Goal: Task Accomplishment & Management: Manage account settings

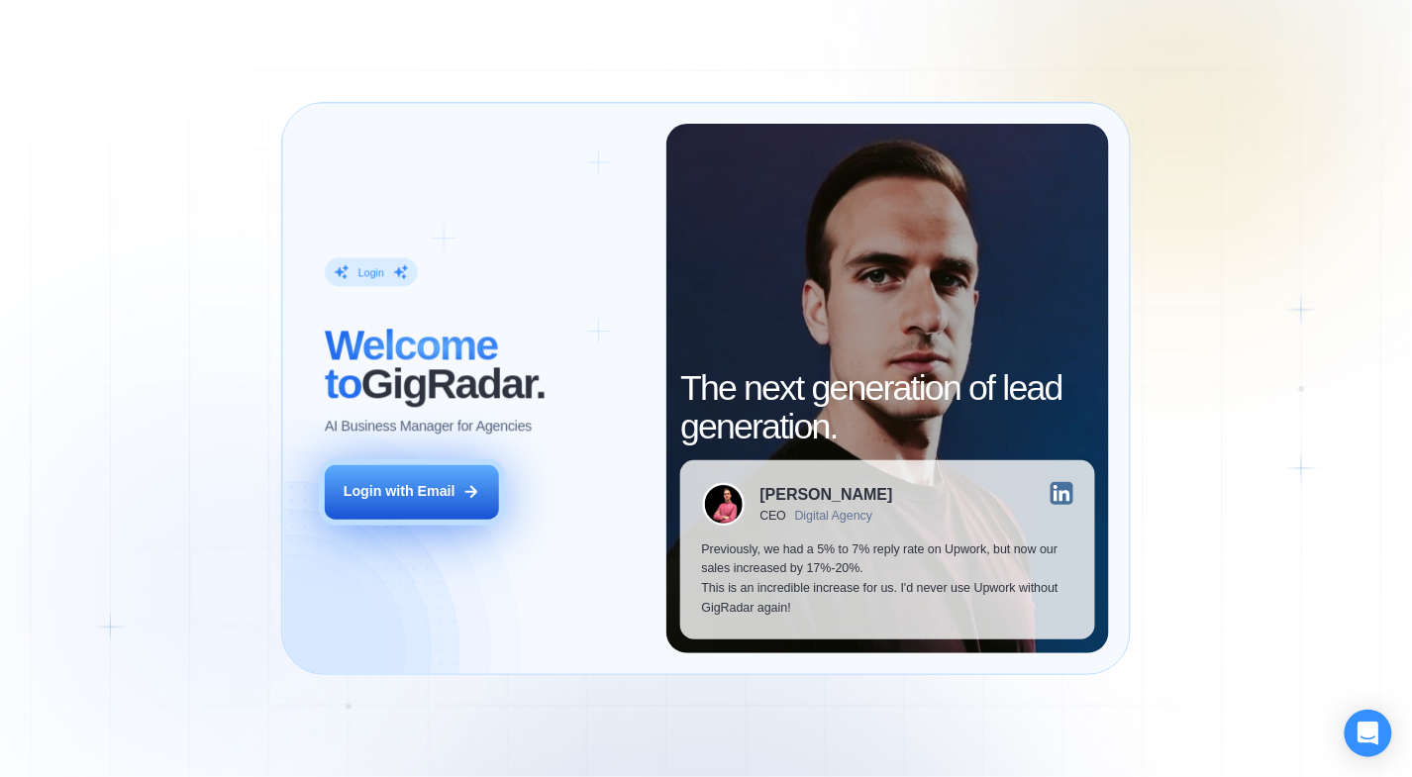
click at [467, 502] on button "Login with Email" at bounding box center [412, 492] width 174 height 54
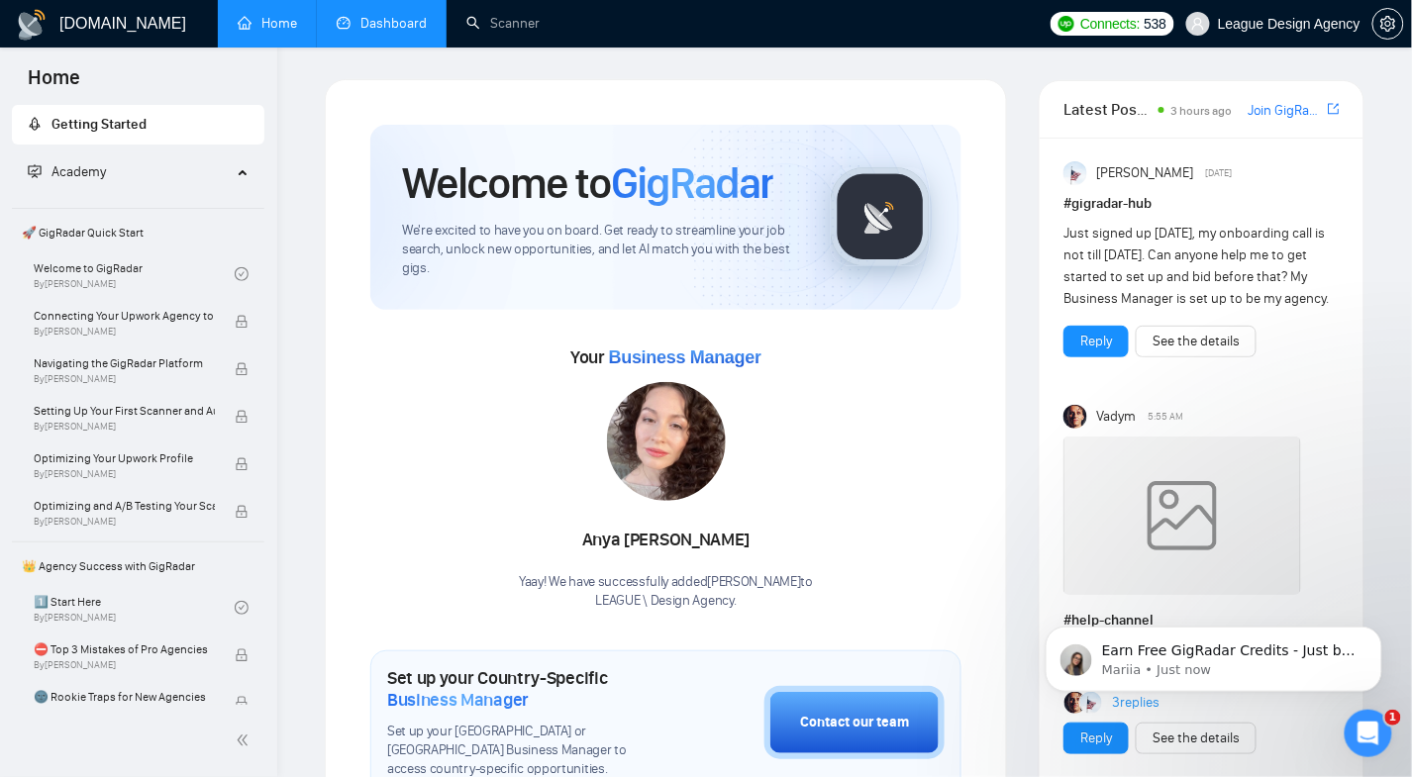
click at [373, 29] on link "Dashboard" at bounding box center [382, 23] width 90 height 17
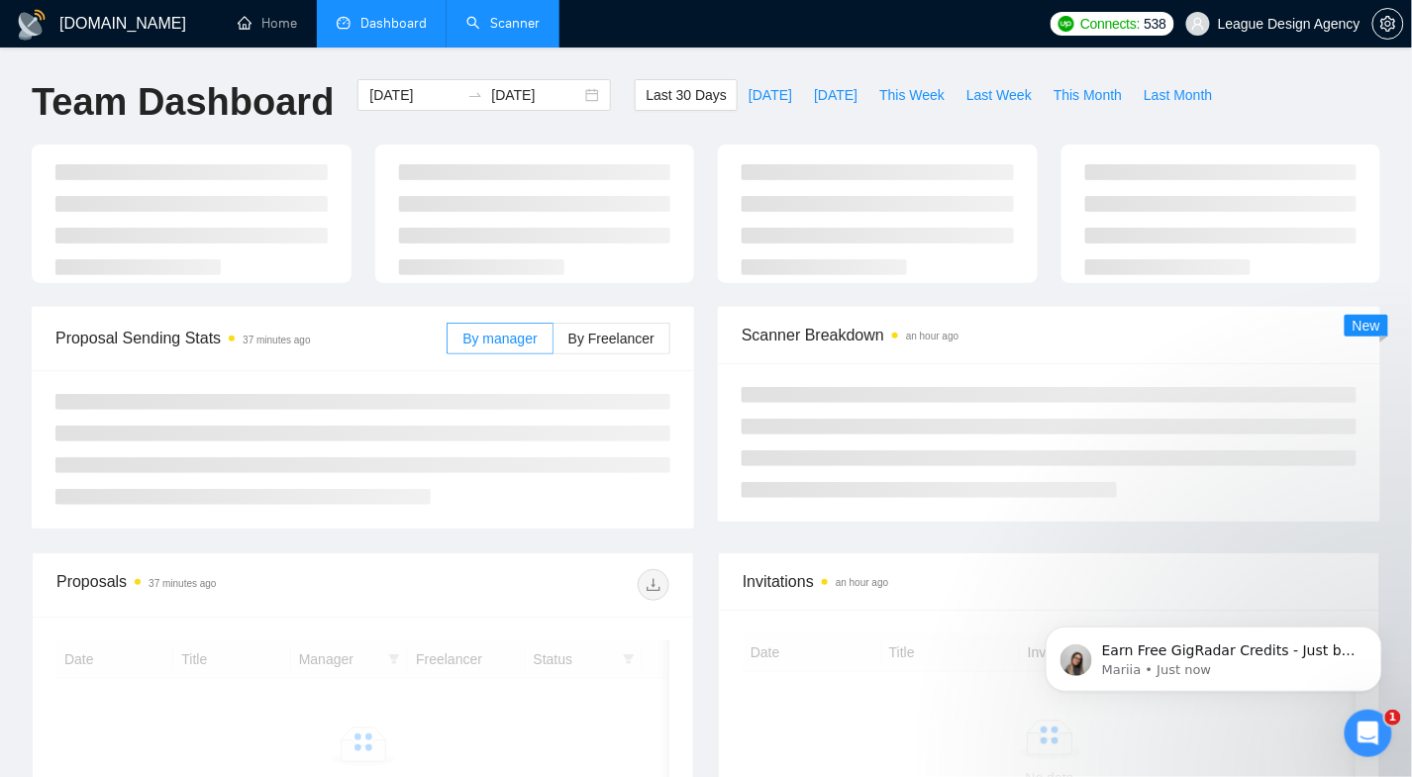
click at [508, 29] on link "Scanner" at bounding box center [502, 23] width 73 height 17
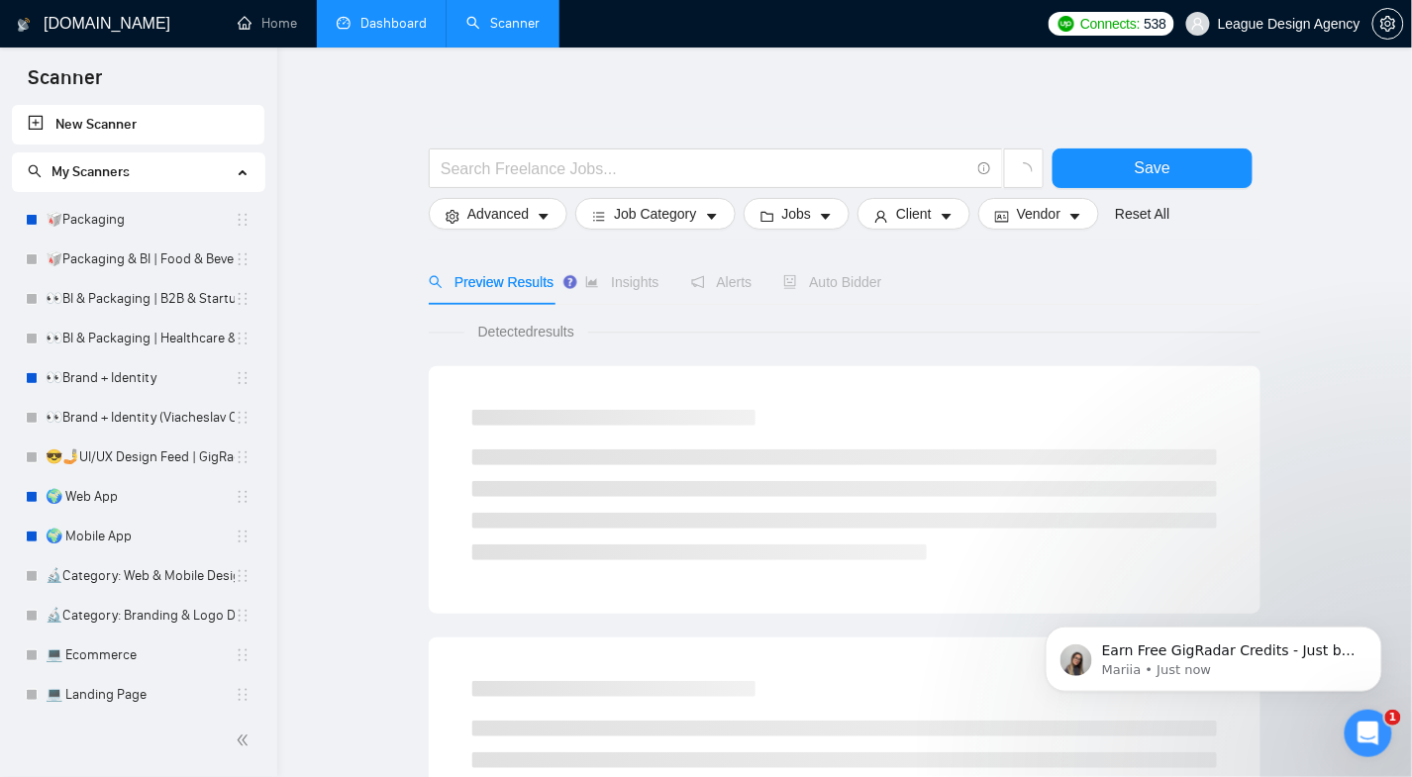
click at [281, 32] on link "Home" at bounding box center [267, 23] width 59 height 17
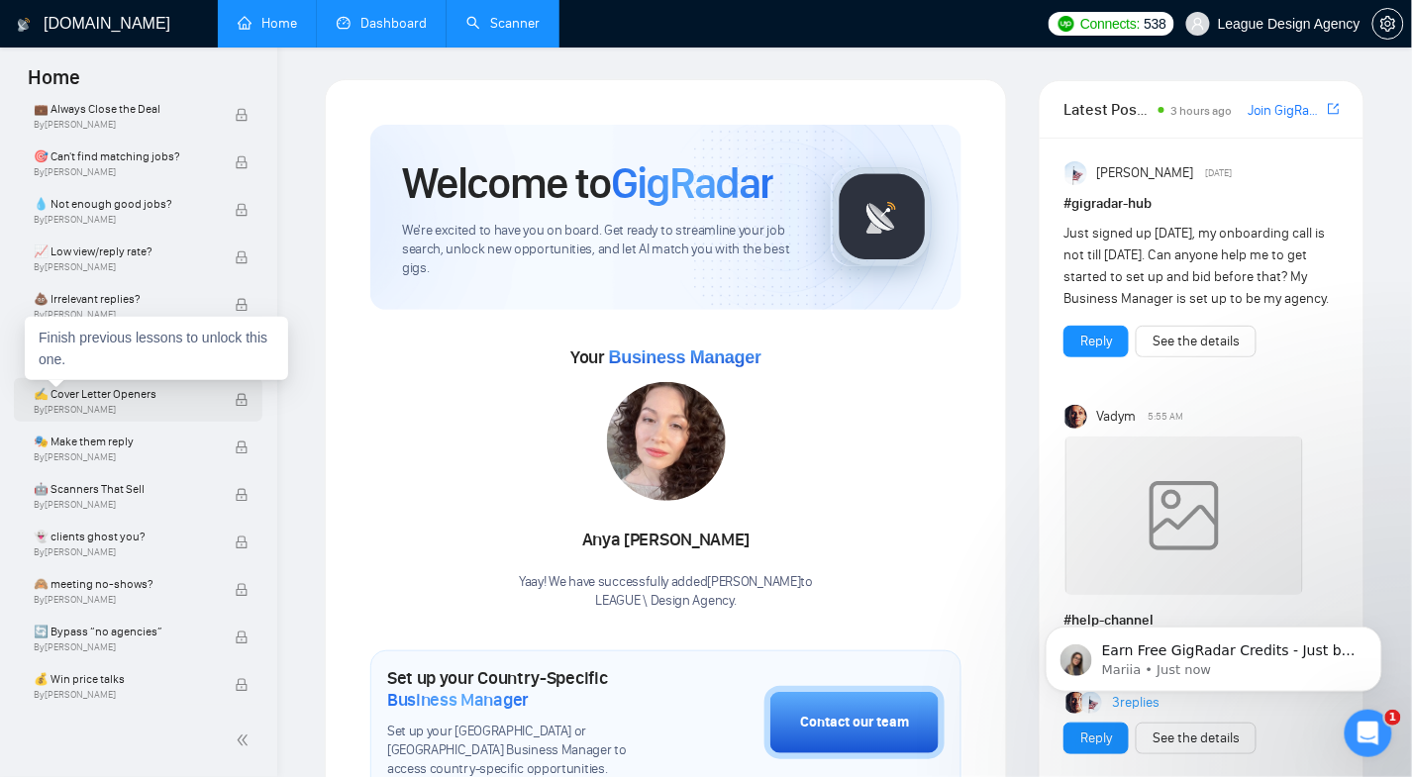
scroll to position [1011, 0]
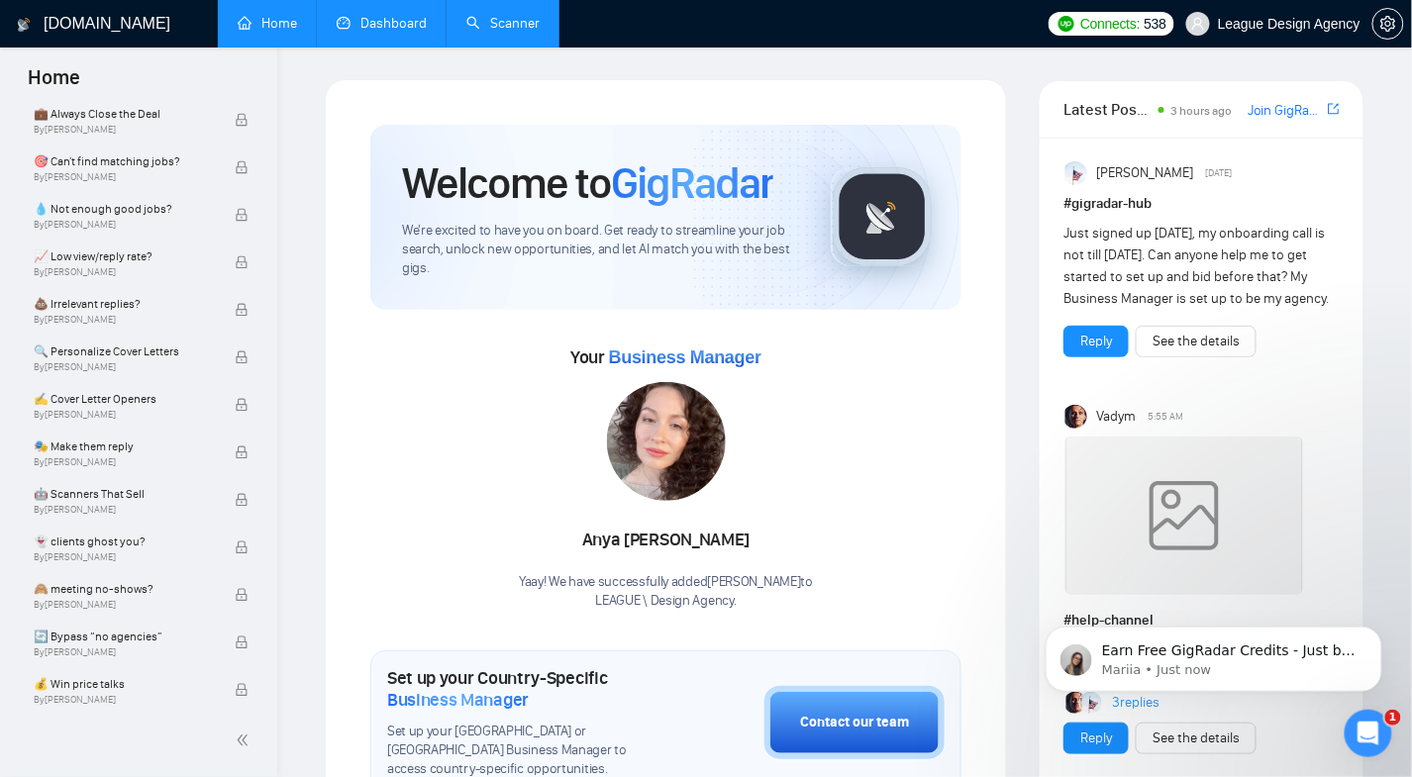
click at [379, 32] on link "Dashboard" at bounding box center [382, 23] width 90 height 17
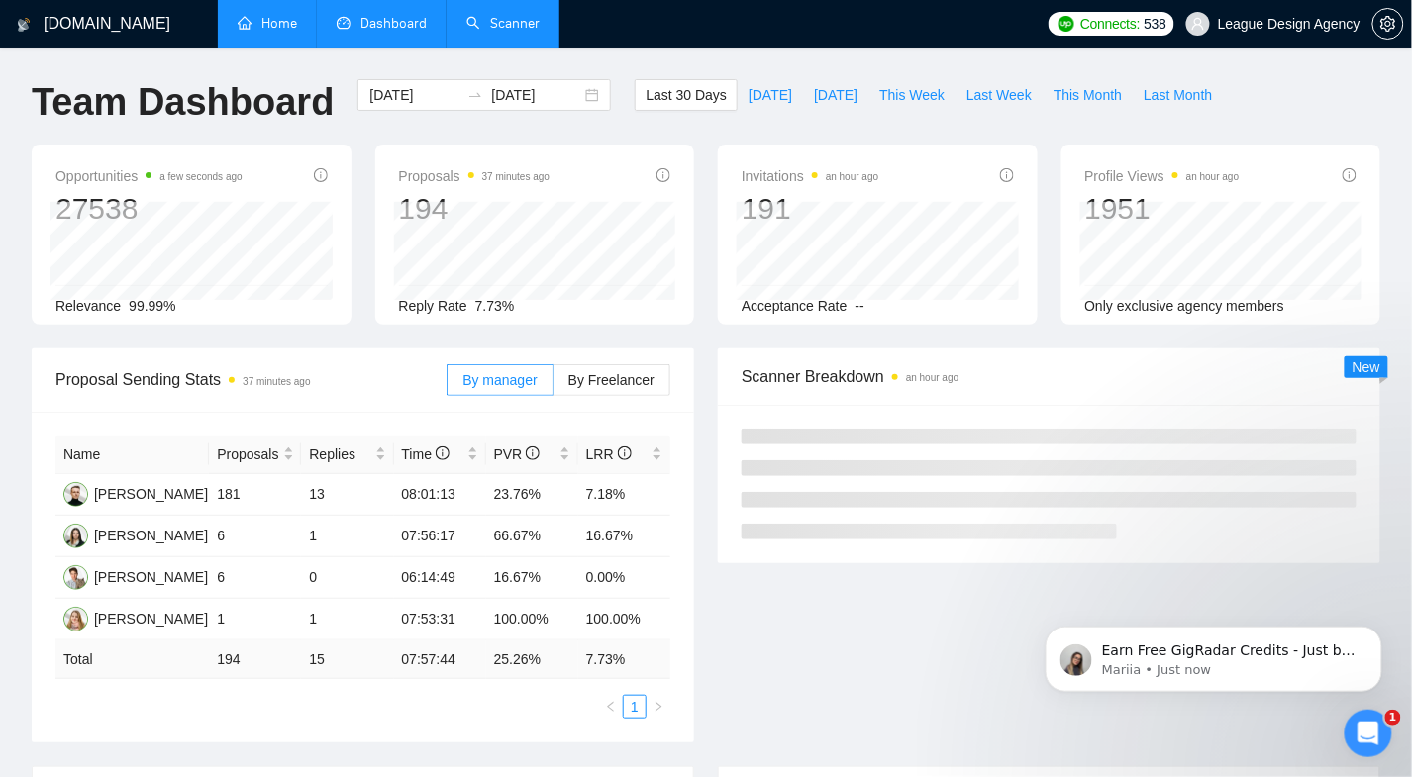
click at [280, 24] on link "Home" at bounding box center [267, 23] width 59 height 17
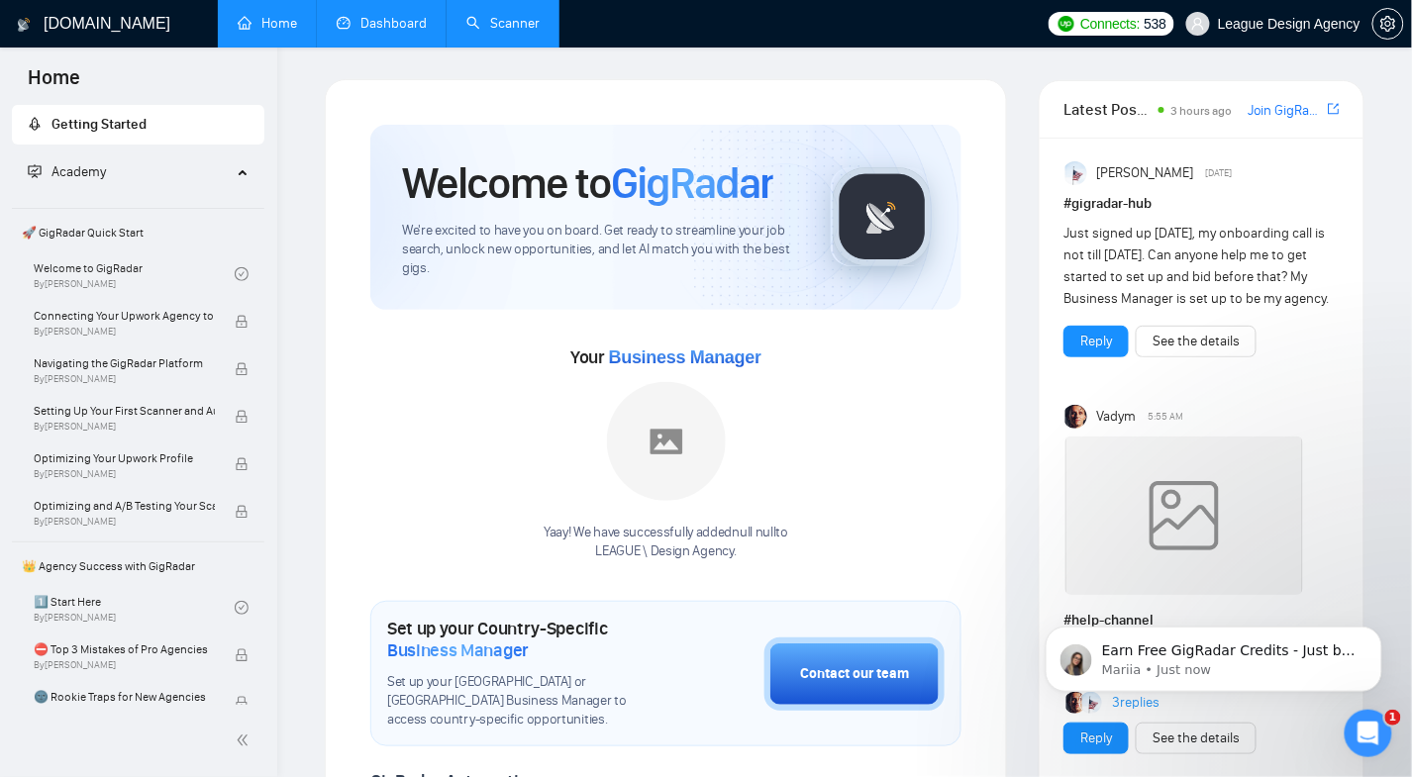
click at [80, 18] on h1 "[DOMAIN_NAME]" at bounding box center [107, 24] width 127 height 48
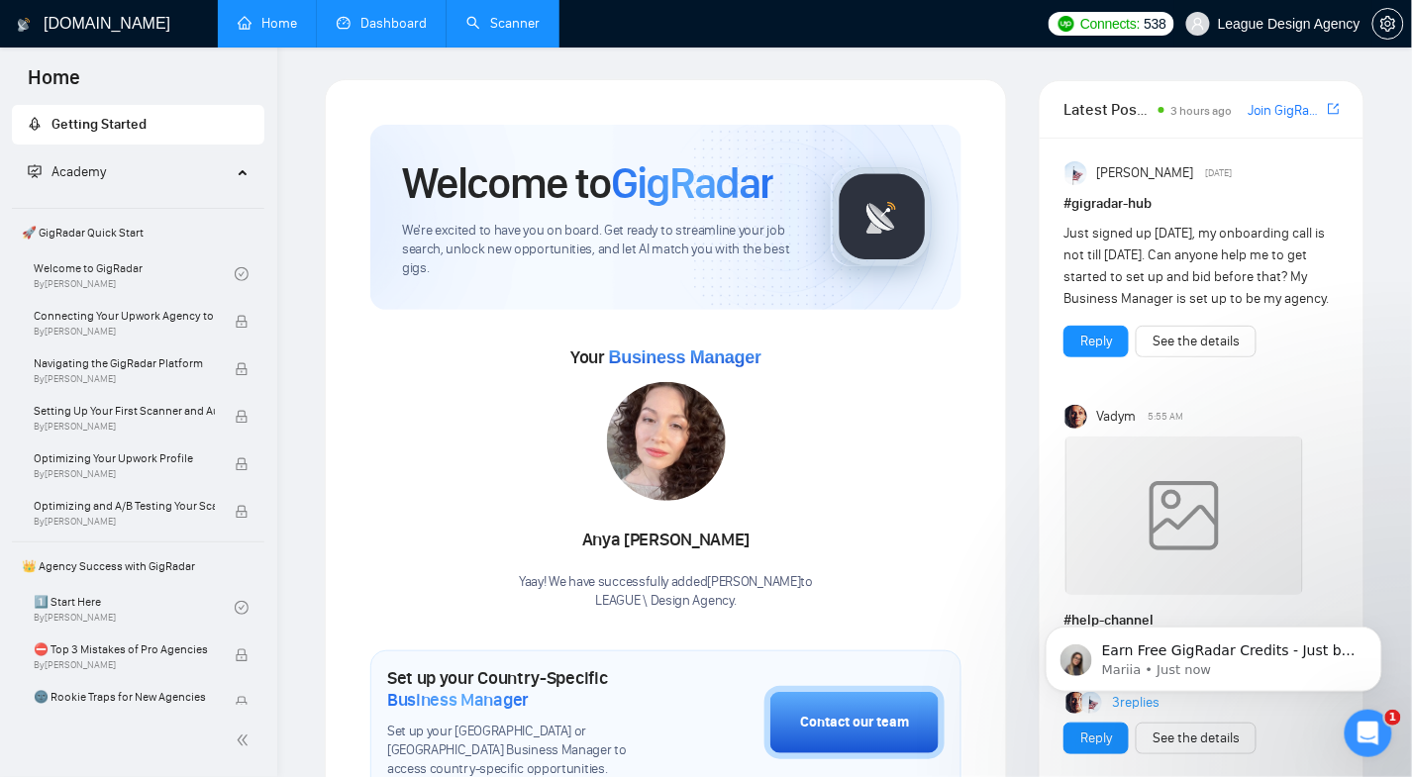
click at [1265, 24] on span "League Design Agency" at bounding box center [1289, 24] width 143 height 0
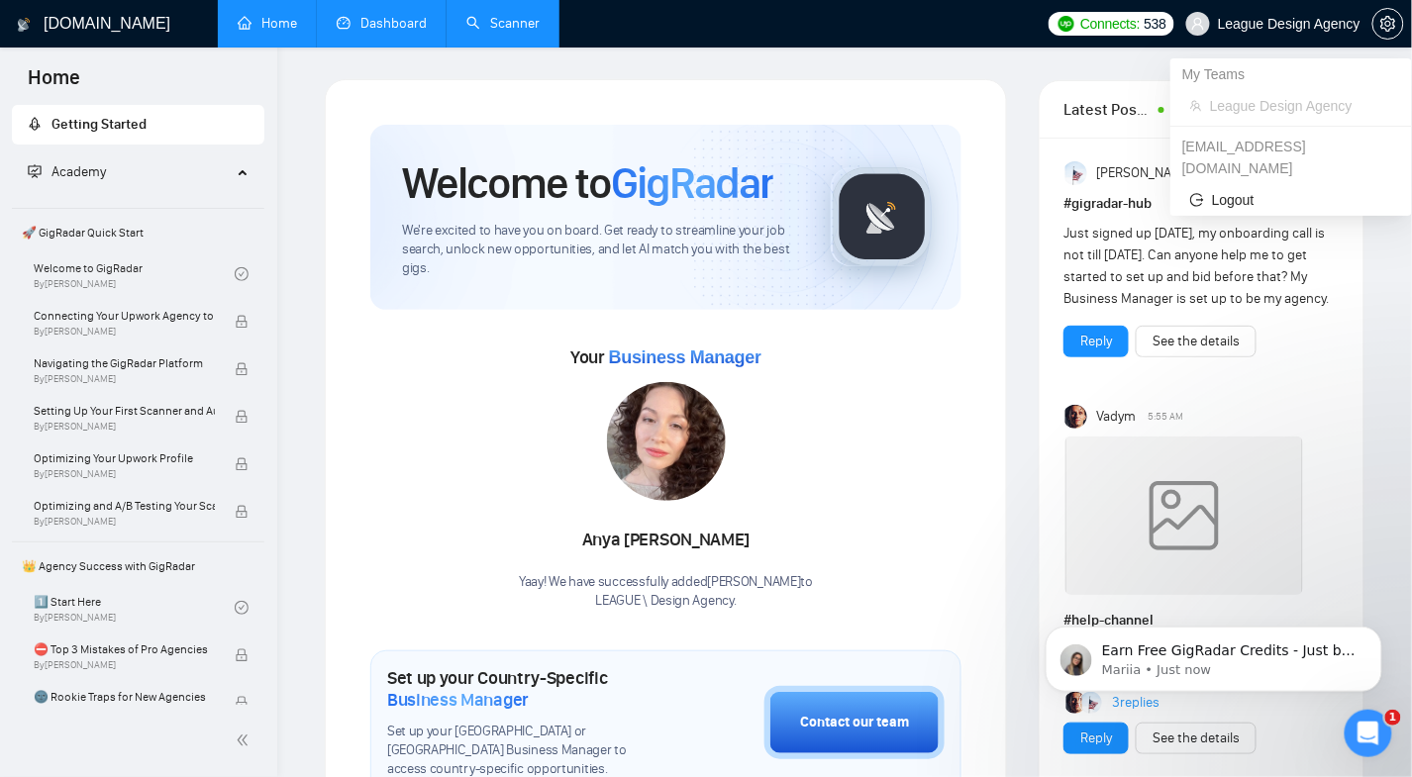
click at [1132, 30] on span "Connects:" at bounding box center [1109, 24] width 59 height 22
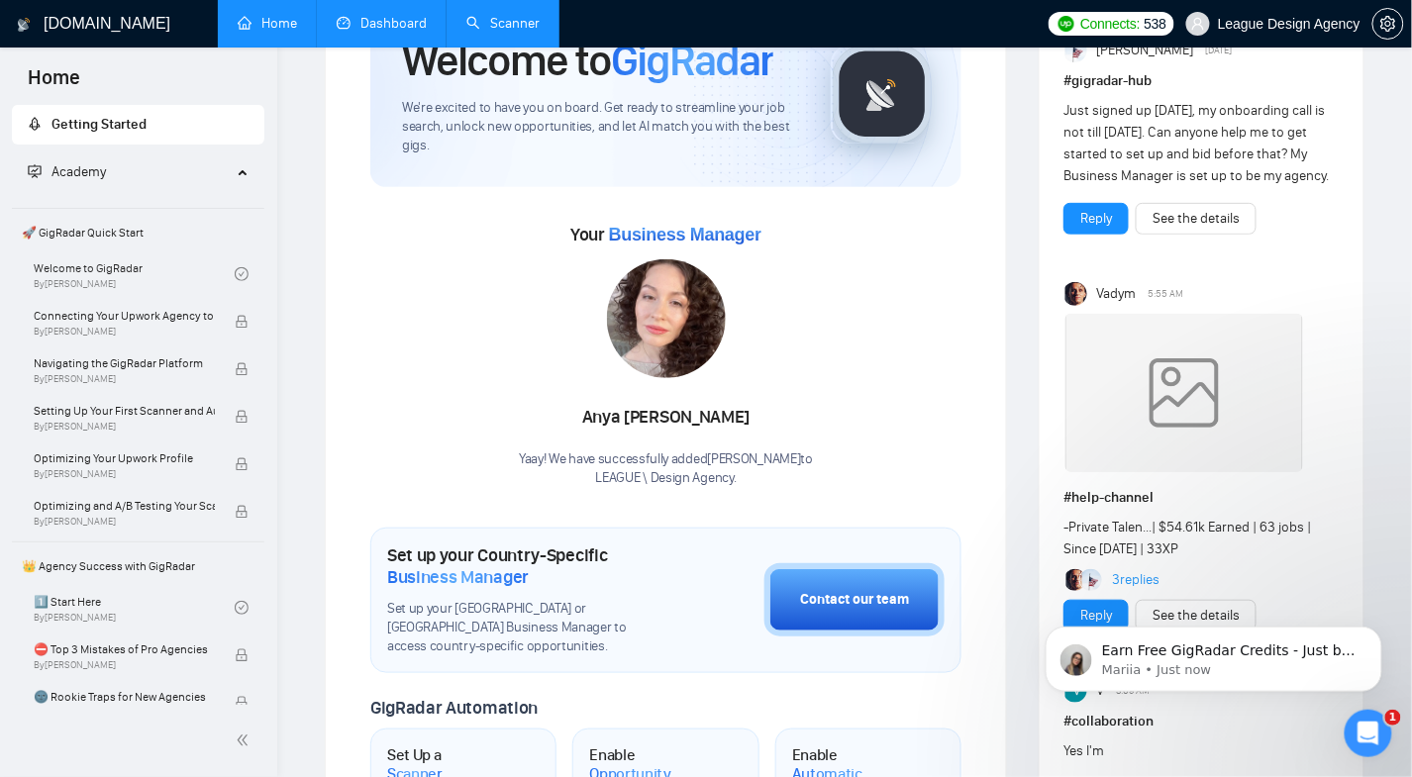
scroll to position [559, 0]
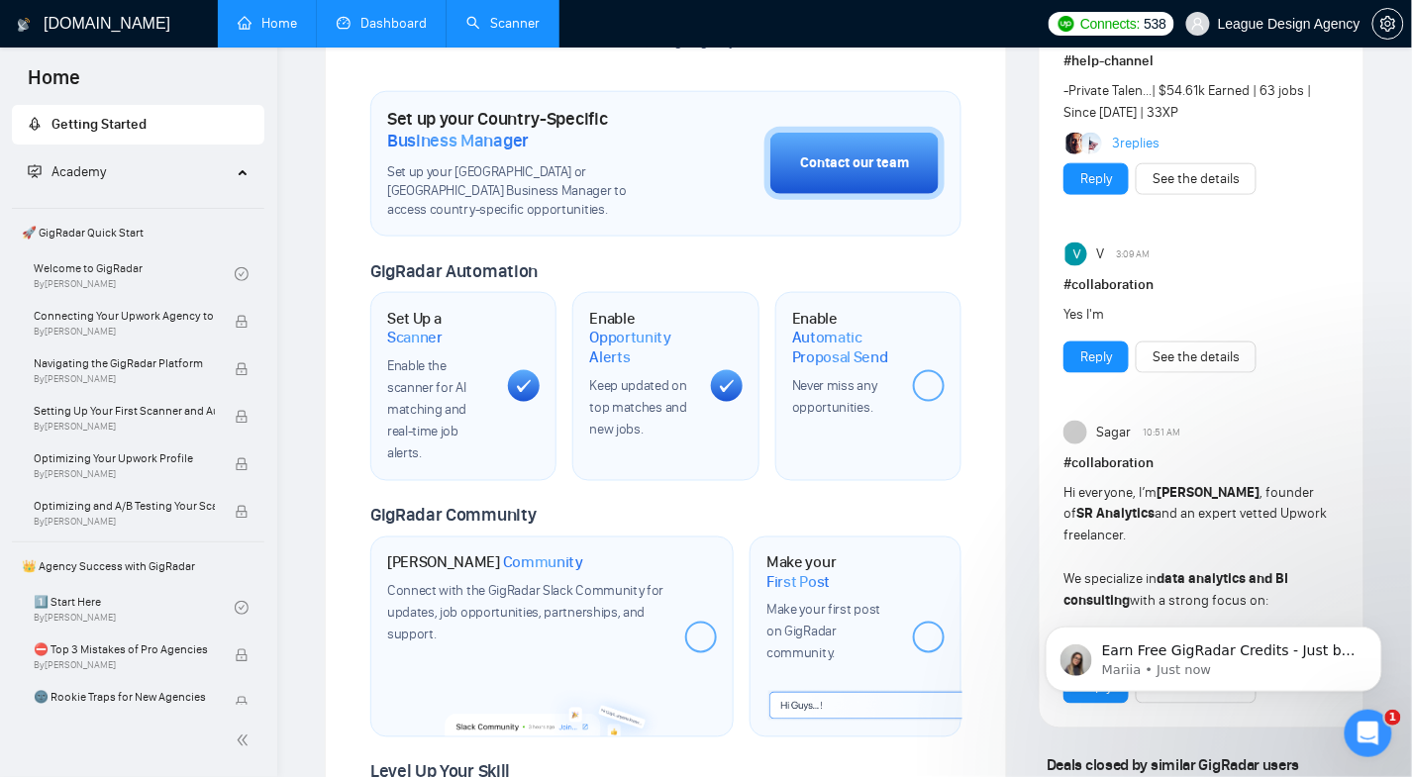
click at [147, 180] on span "Academy" at bounding box center [130, 172] width 204 height 40
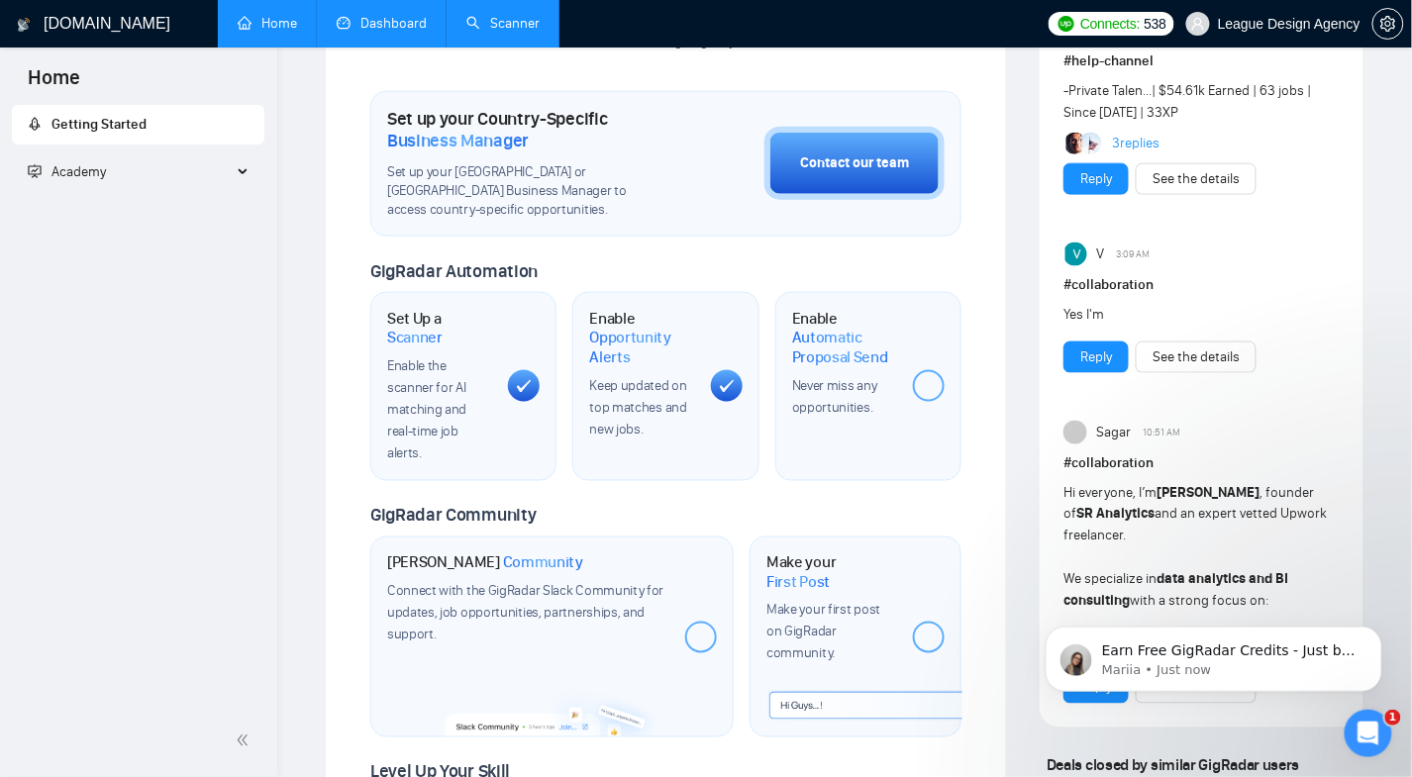
click at [156, 132] on span "Getting Started" at bounding box center [138, 125] width 221 height 40
click at [246, 19] on link "Home" at bounding box center [267, 23] width 59 height 17
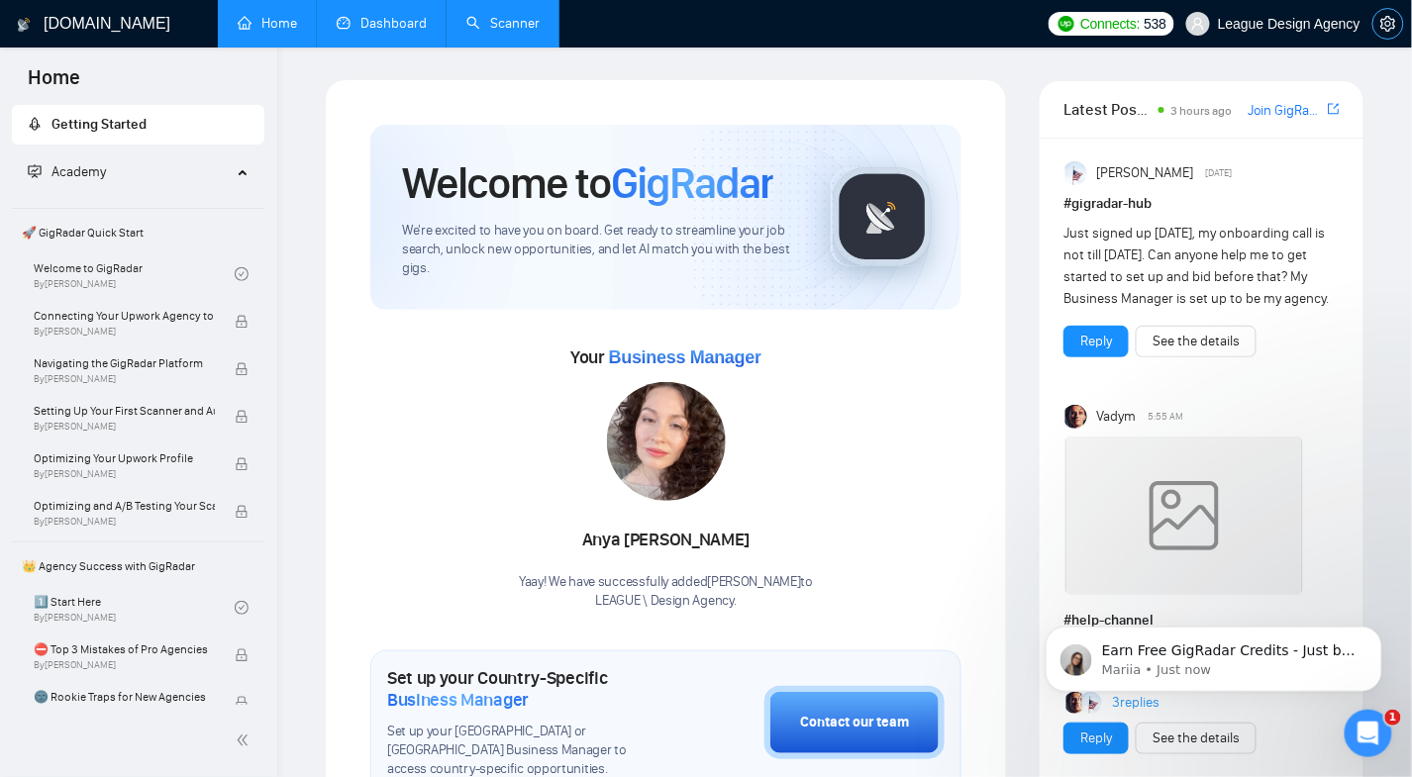
click at [1375, 15] on button "button" at bounding box center [1388, 24] width 32 height 32
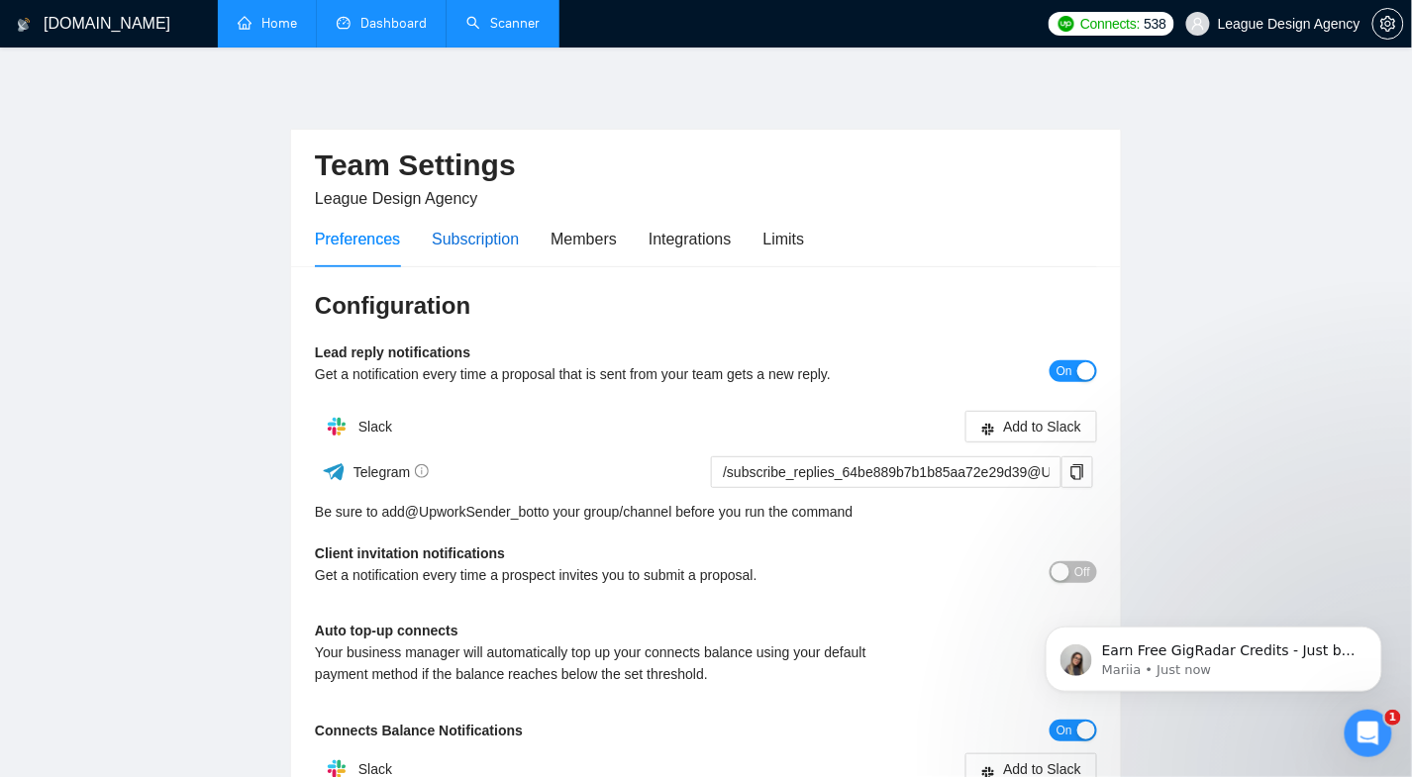
click at [490, 246] on div "Subscription" at bounding box center [475, 239] width 87 height 25
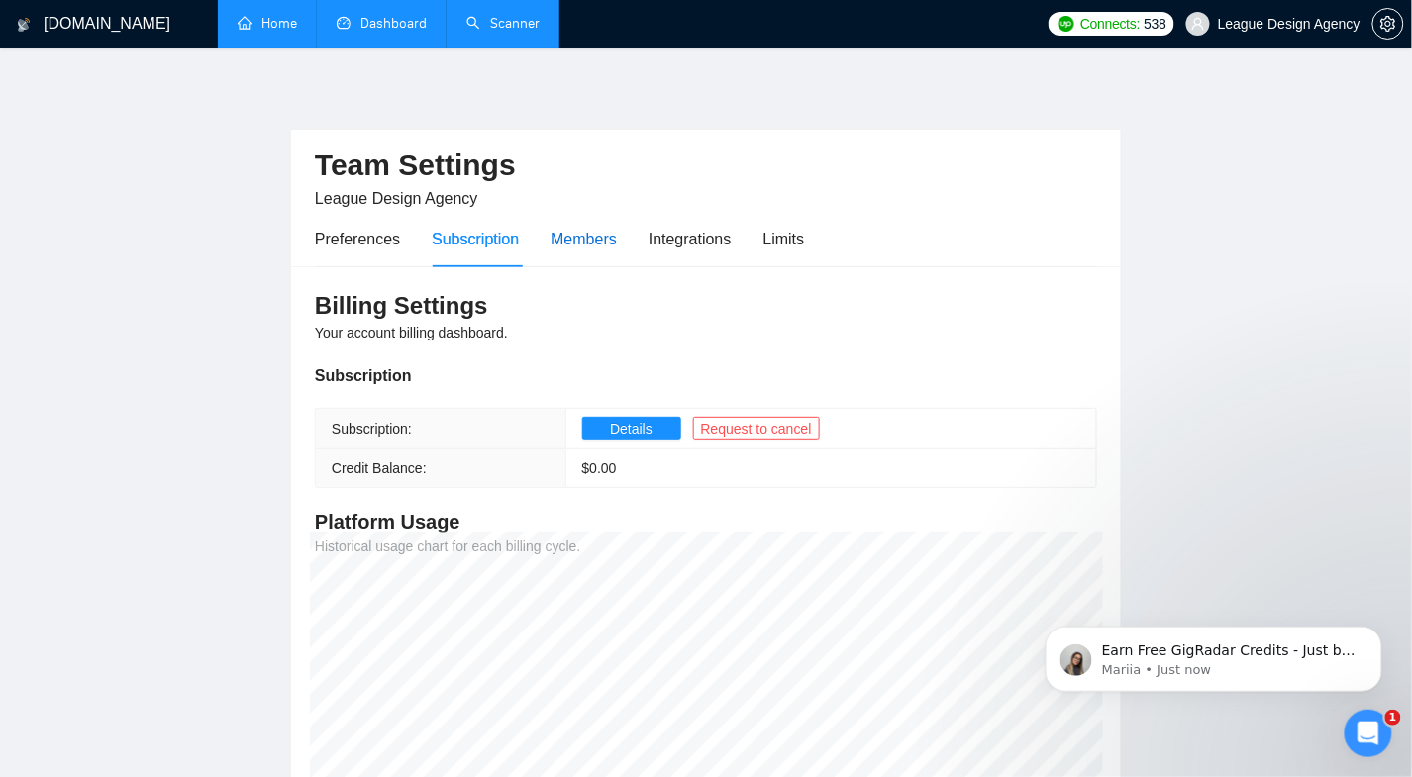
click at [602, 248] on div "Members" at bounding box center [584, 239] width 66 height 25
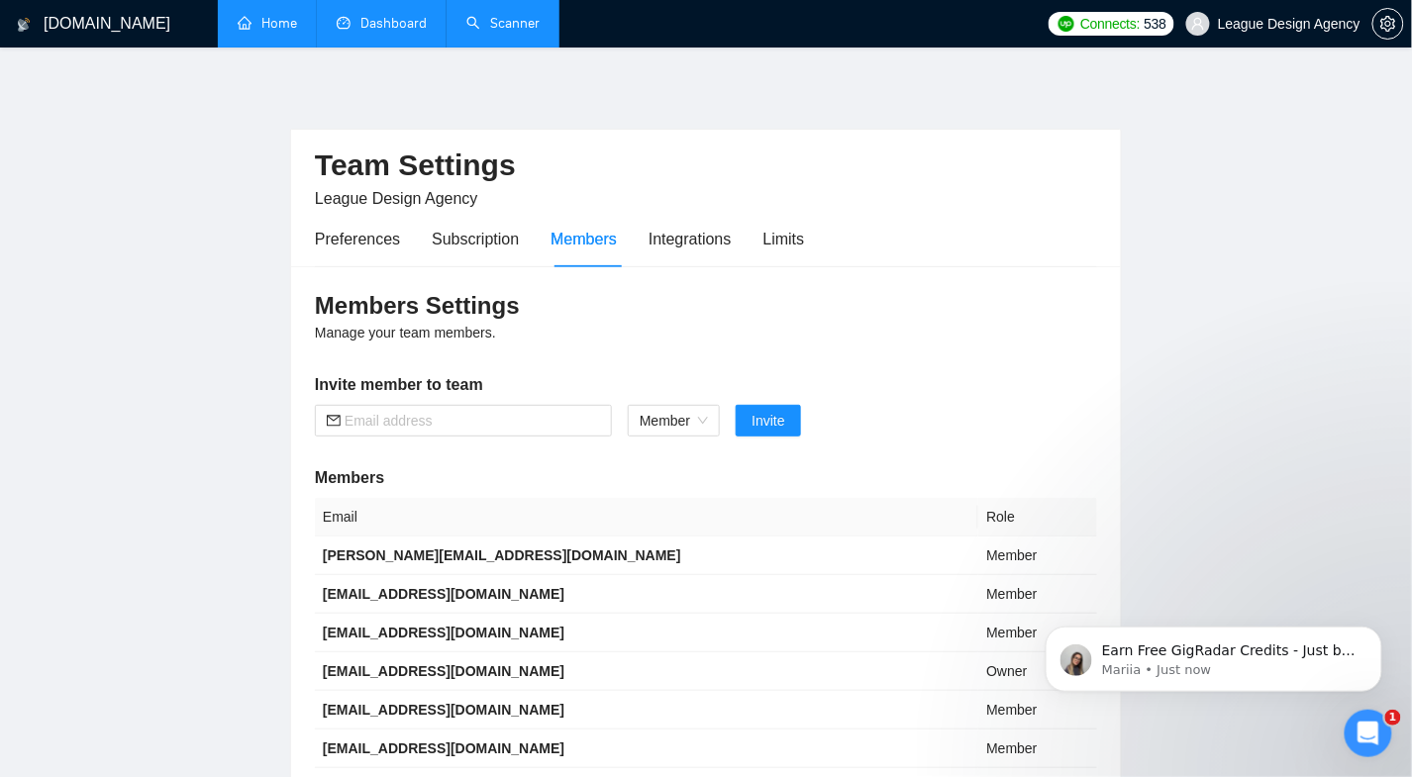
click at [652, 239] on div "Preferences Subscription Members Integrations Limits" at bounding box center [559, 239] width 489 height 56
click at [683, 240] on div "Integrations" at bounding box center [690, 239] width 83 height 25
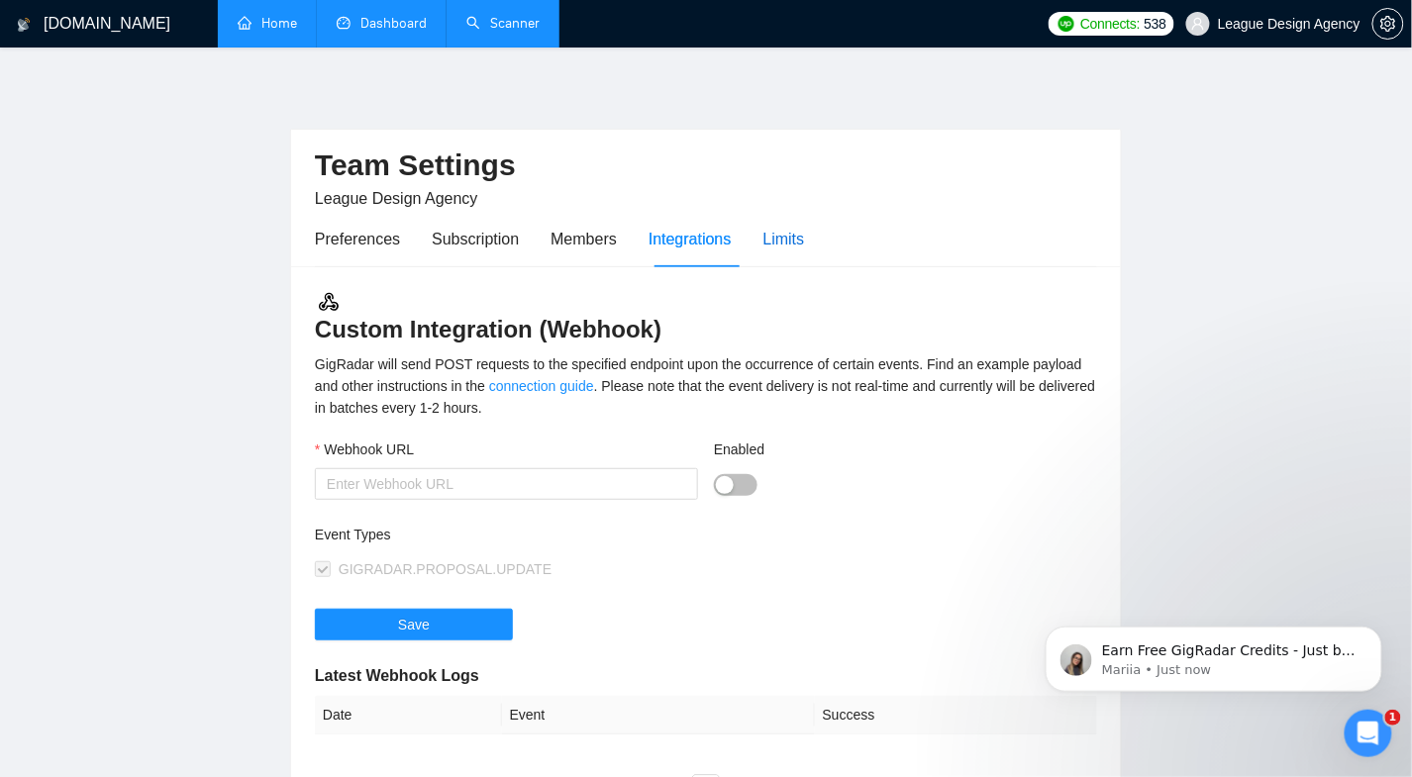
click at [798, 244] on div "Limits" at bounding box center [784, 239] width 42 height 25
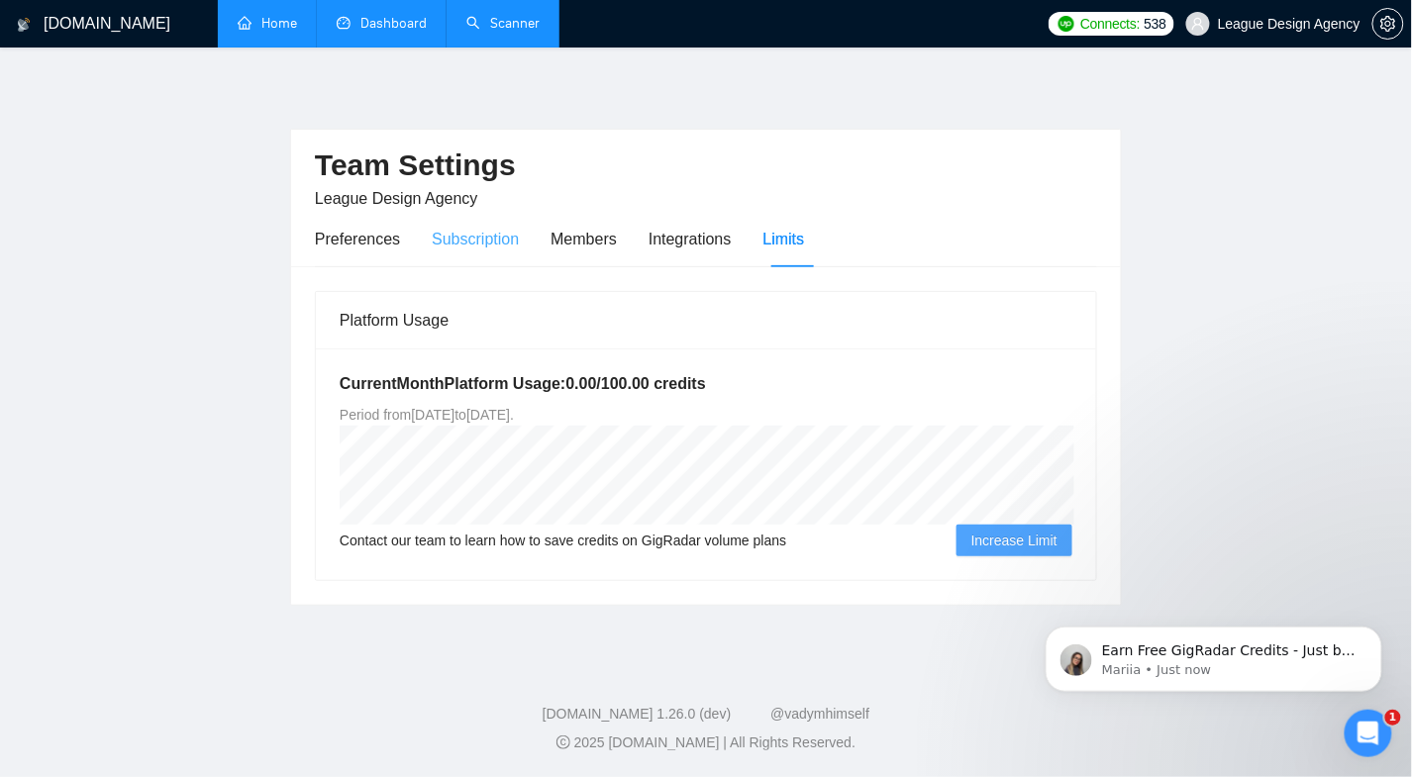
click at [512, 225] on div "Subscription" at bounding box center [475, 239] width 87 height 56
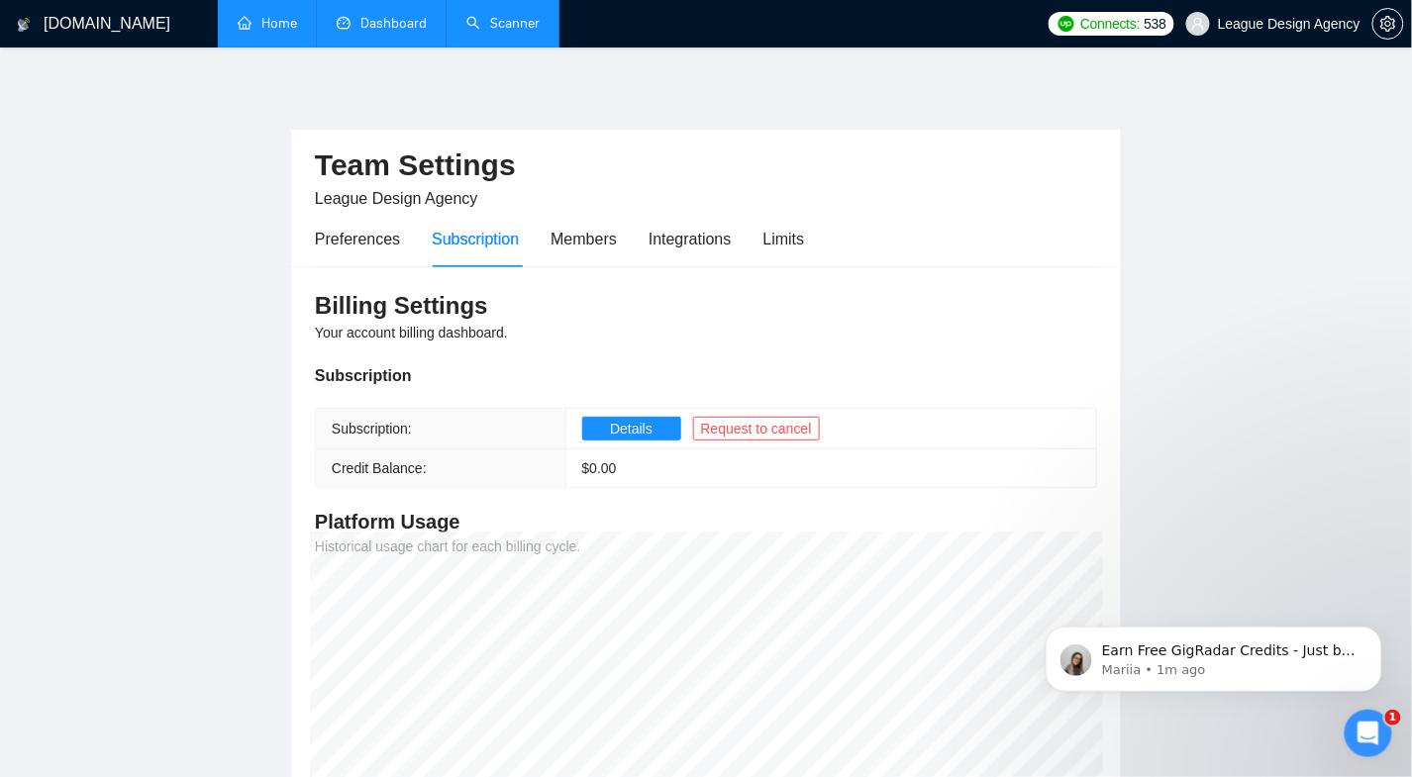
scroll to position [221, 0]
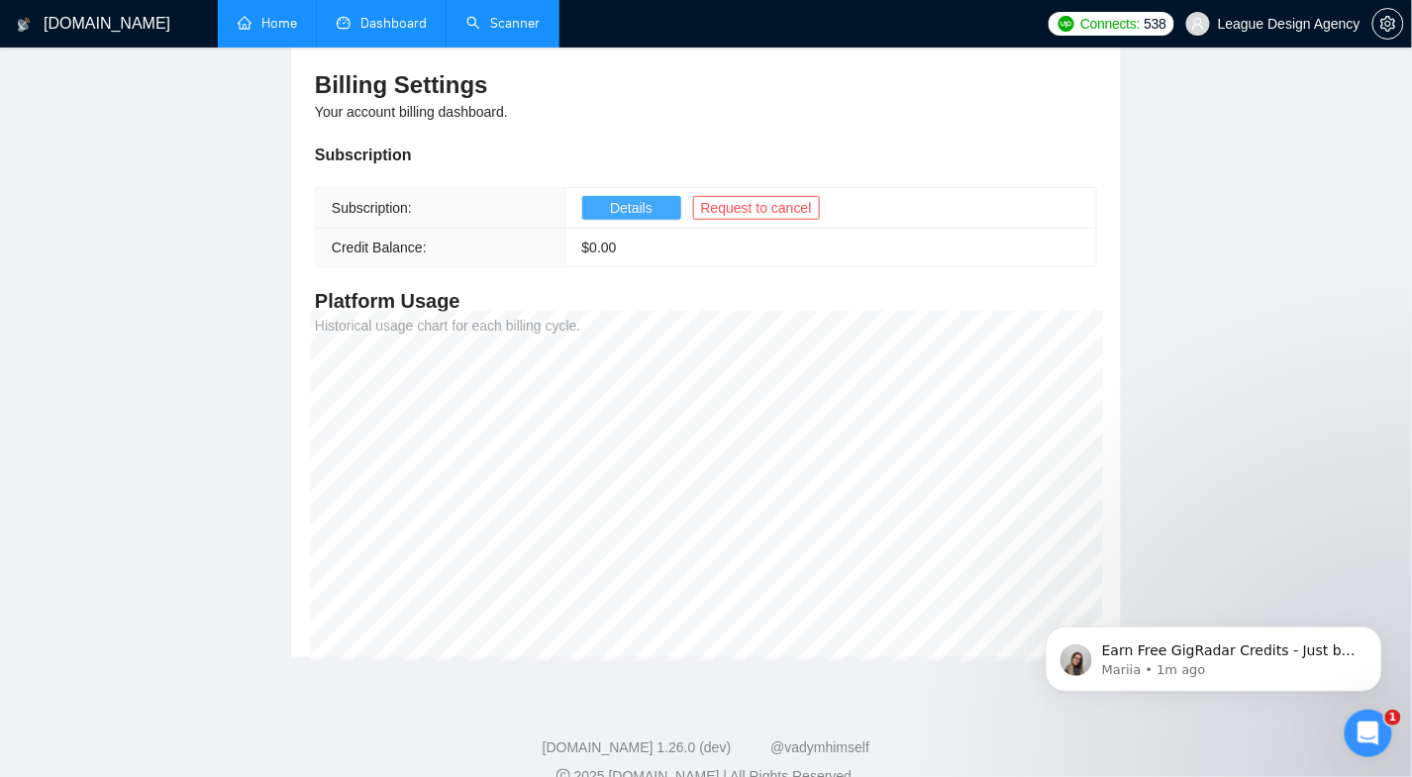
click at [616, 213] on span "Details" at bounding box center [631, 208] width 43 height 22
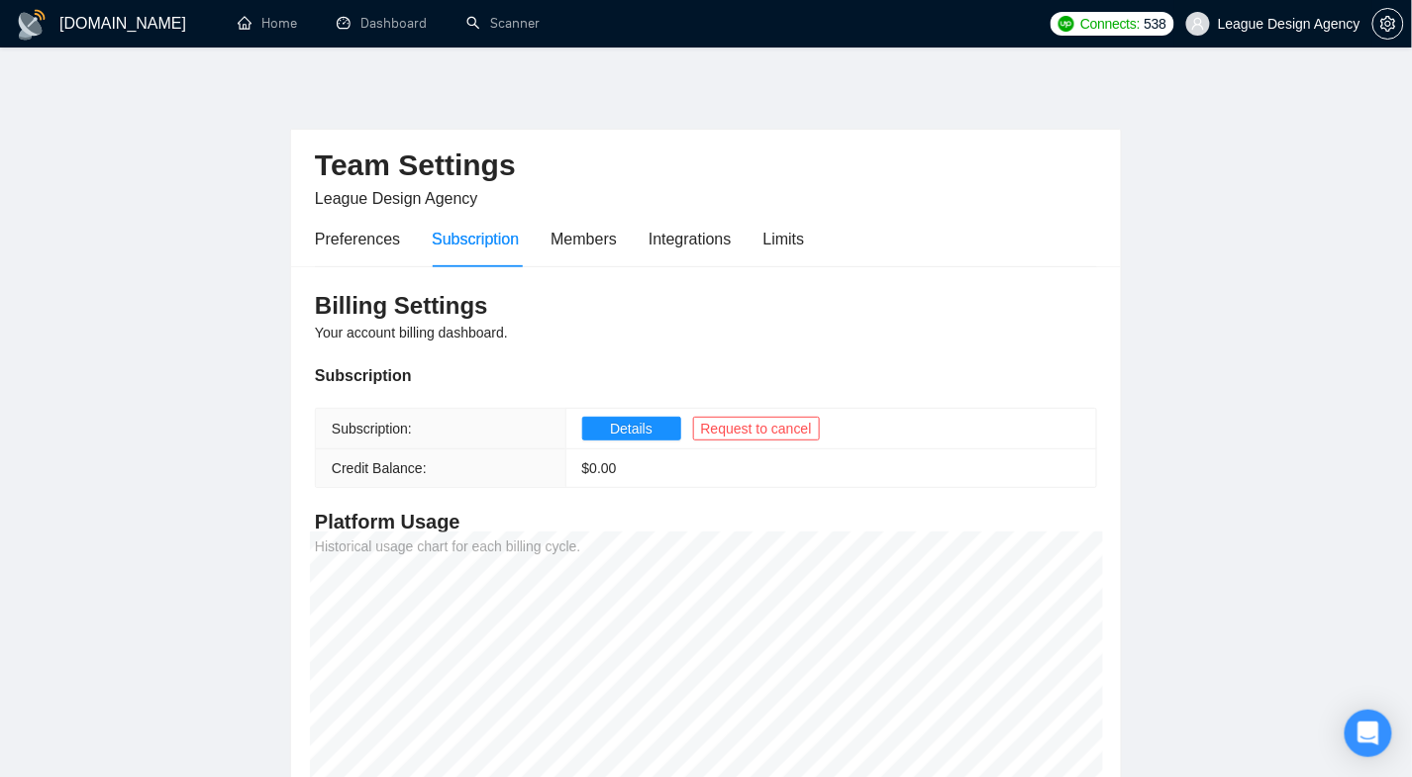
click at [1305, 24] on span "League Design Agency" at bounding box center [1289, 24] width 143 height 0
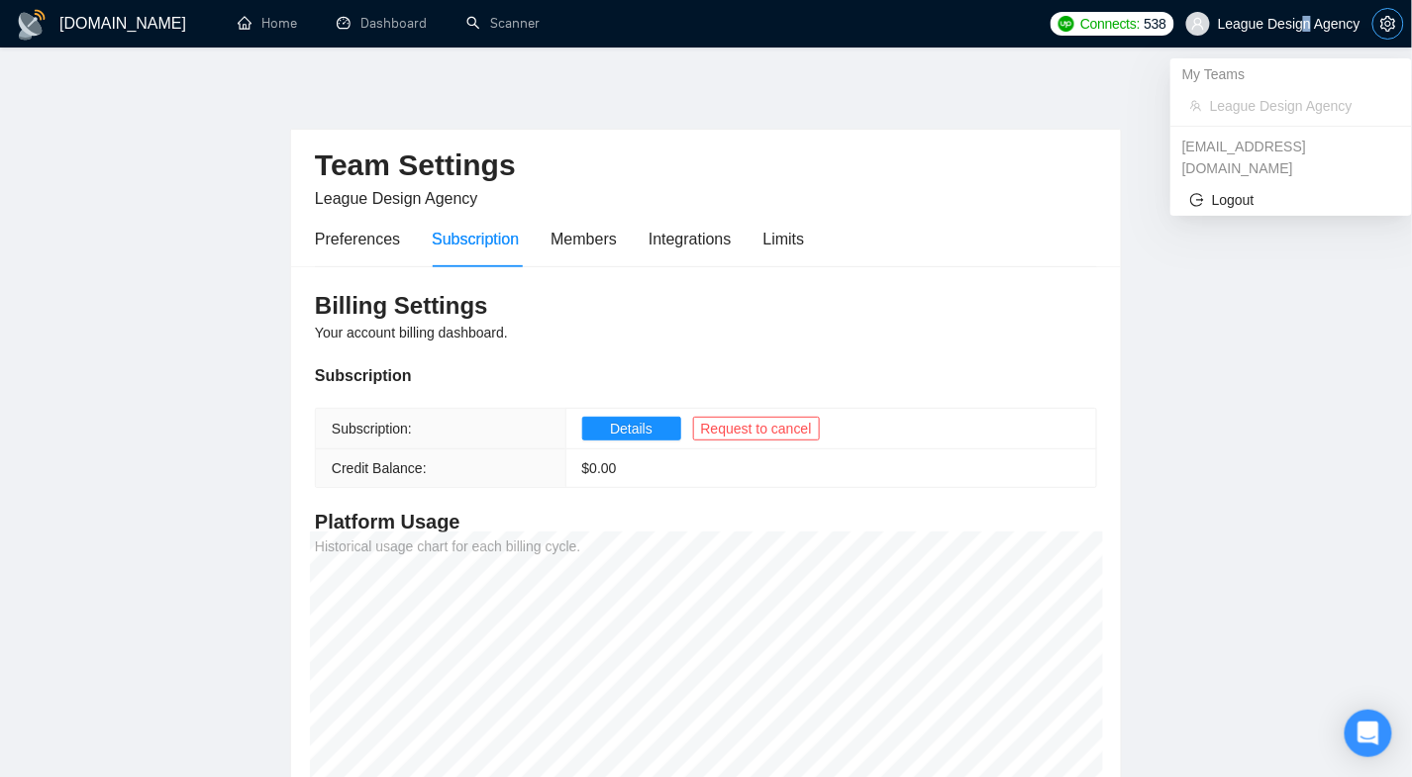
click at [1382, 28] on icon "setting" at bounding box center [1387, 24] width 15 height 16
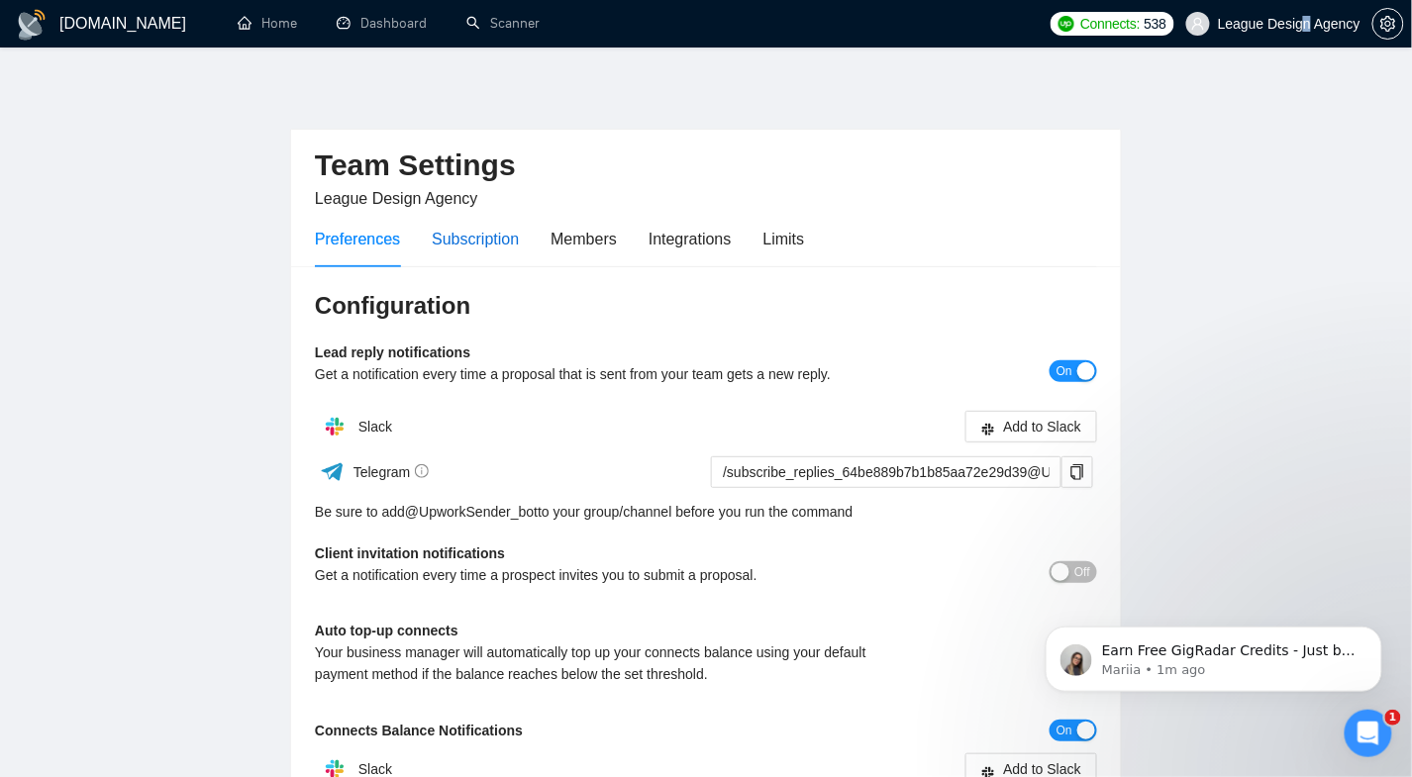
click at [502, 246] on div "Subscription" at bounding box center [475, 239] width 87 height 25
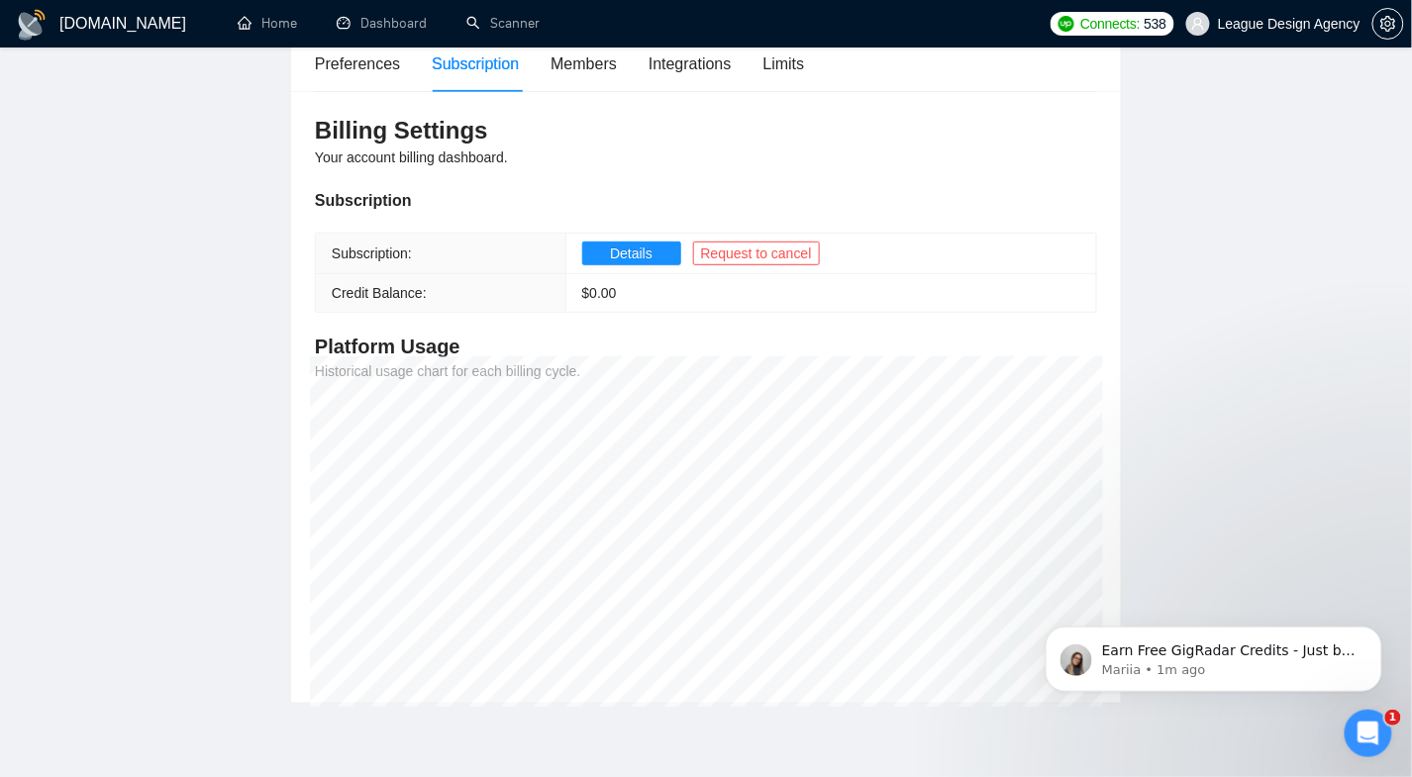
scroll to position [251, 0]
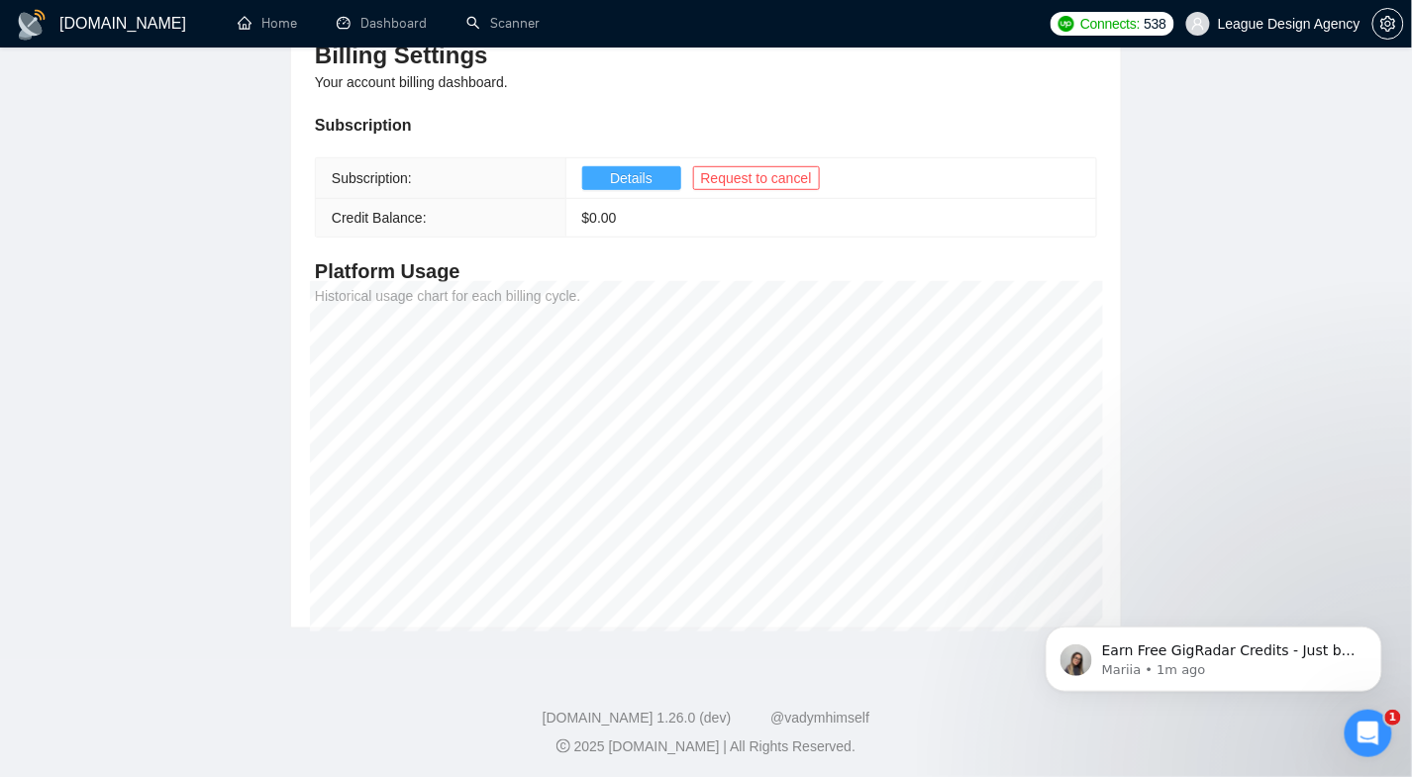
click at [634, 174] on span "Details" at bounding box center [631, 178] width 43 height 22
